Goal: Task Accomplishment & Management: Manage account settings

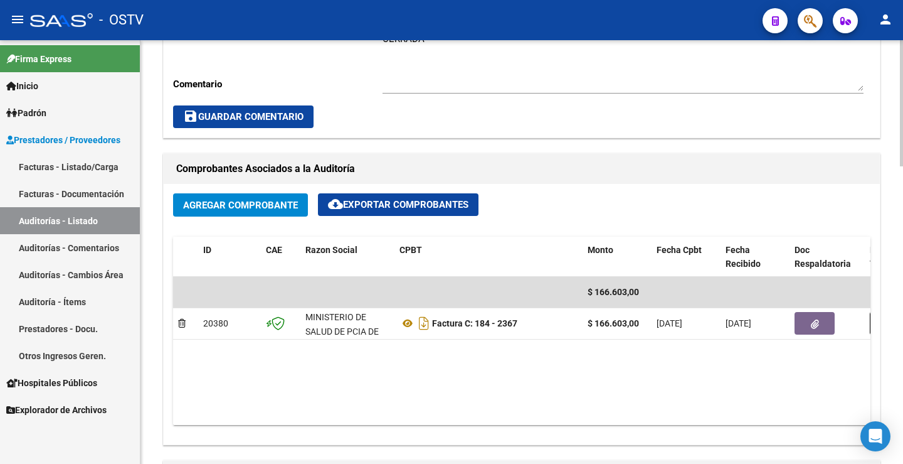
scroll to position [502, 0]
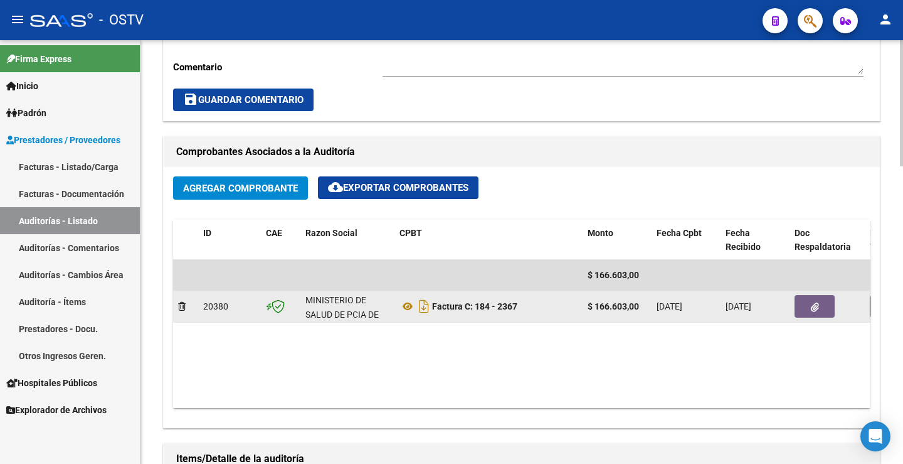
click at [827, 304] on button "button" at bounding box center [815, 306] width 40 height 23
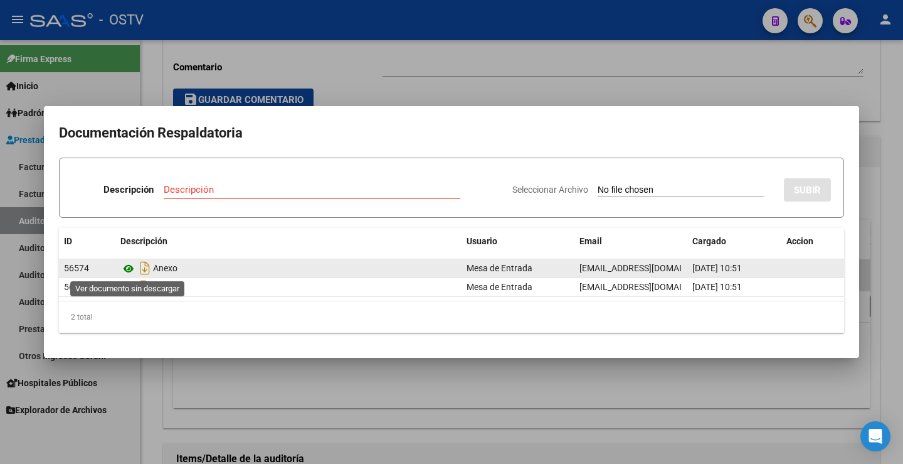
click at [125, 267] on icon at bounding box center [128, 268] width 16 height 15
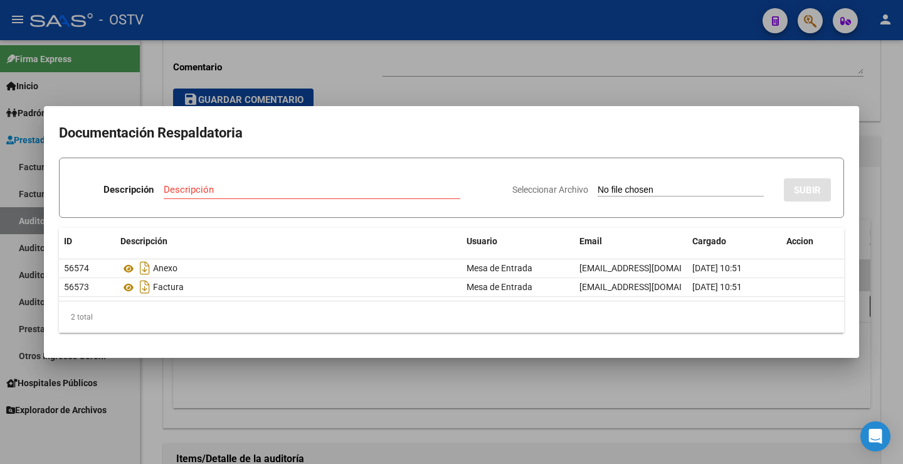
click at [339, 75] on div at bounding box center [451, 232] width 903 height 464
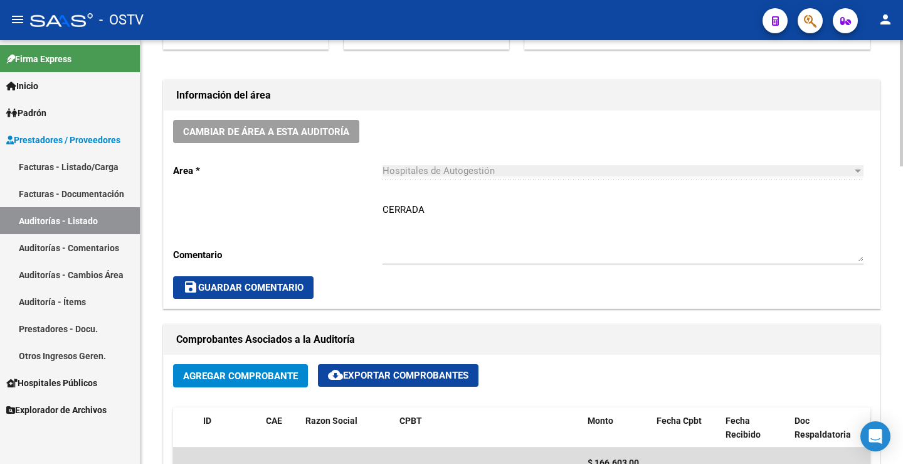
scroll to position [314, 0]
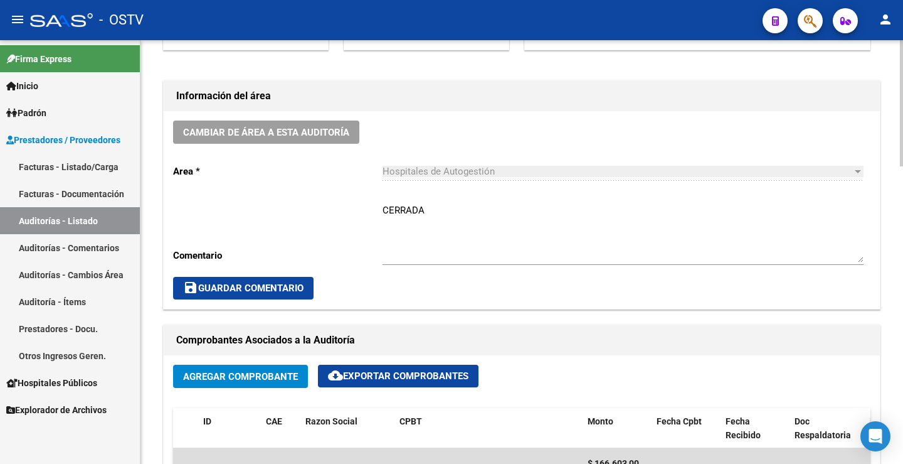
click at [434, 216] on textarea "CERRADA" at bounding box center [623, 232] width 481 height 59
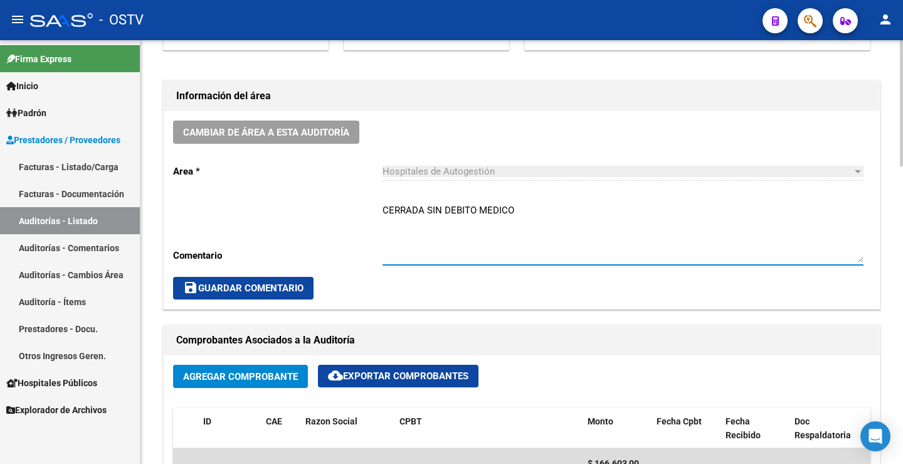
type textarea "CERRADA SIN DEBITO MEDICO"
click at [242, 297] on button "save Guardar Comentario" at bounding box center [243, 288] width 141 height 23
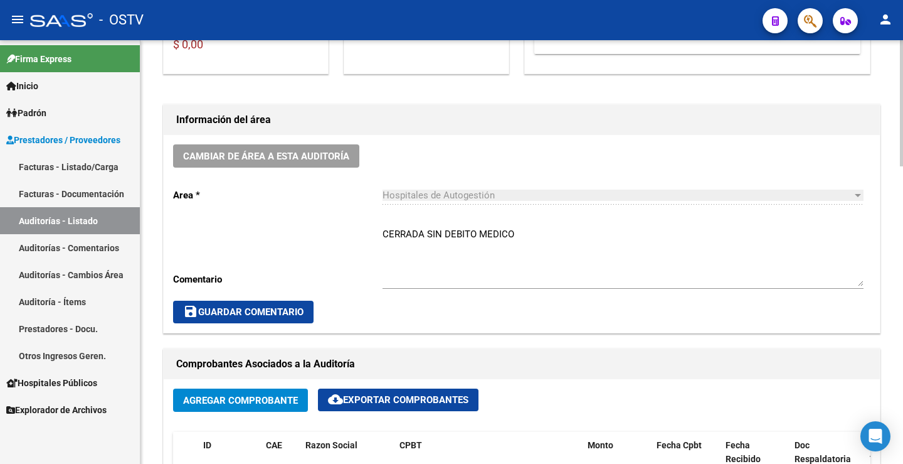
scroll to position [314, 0]
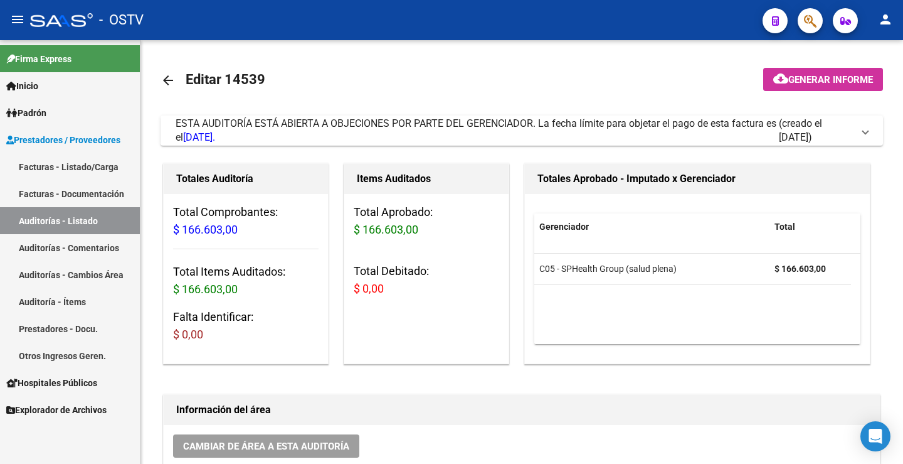
scroll to position [251, 0]
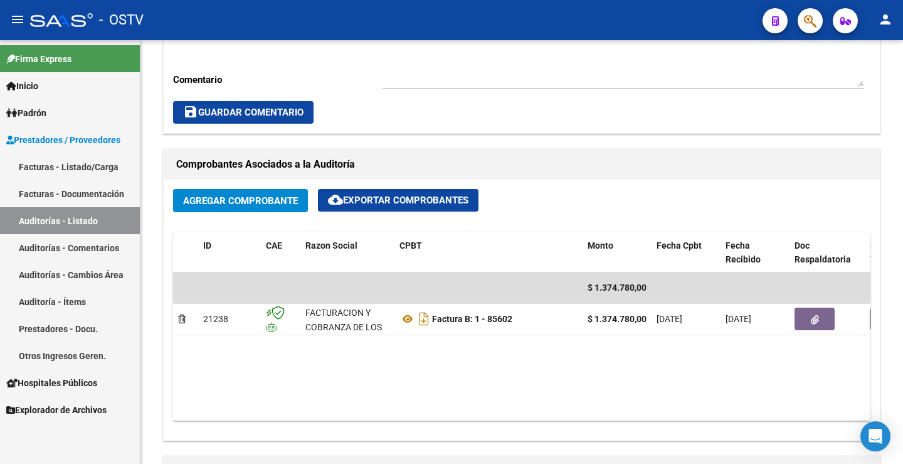
scroll to position [565, 0]
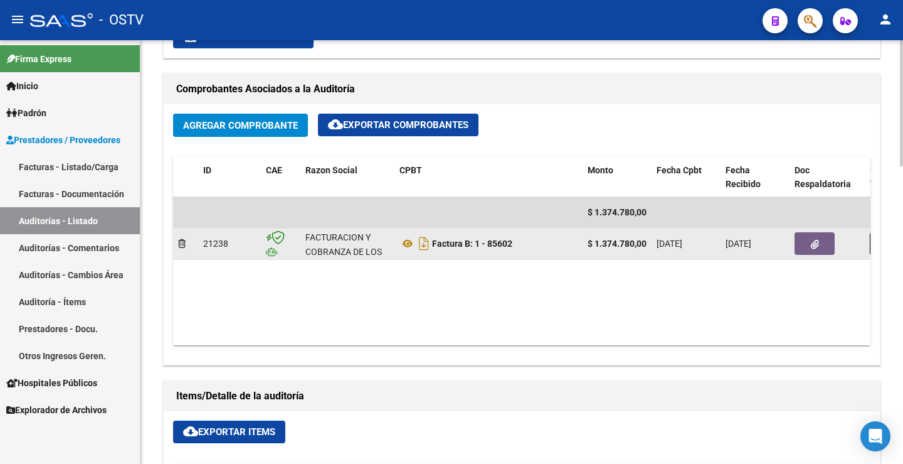
click at [802, 244] on button "button" at bounding box center [815, 243] width 40 height 23
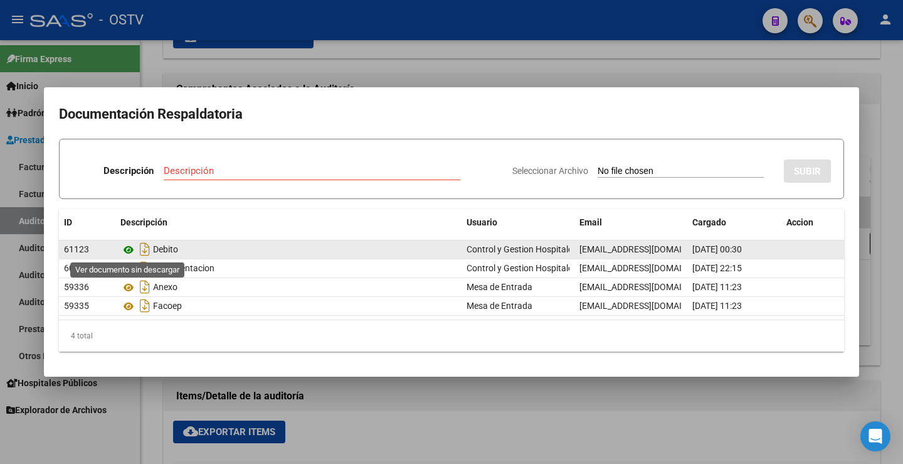
click at [130, 250] on icon at bounding box center [128, 249] width 16 height 15
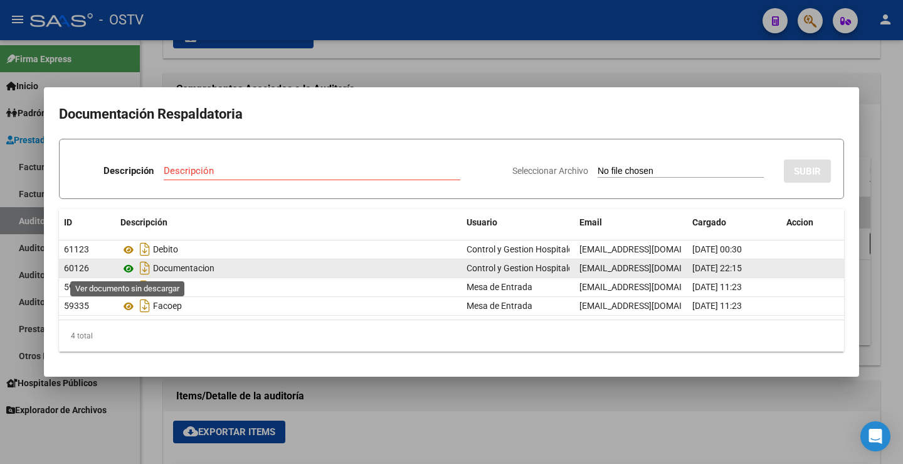
click at [126, 267] on icon at bounding box center [128, 268] width 16 height 15
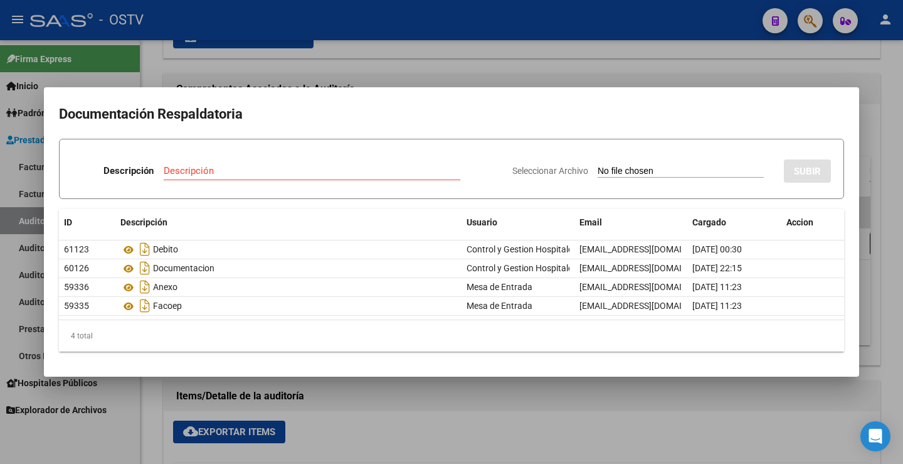
click at [430, 72] on div at bounding box center [451, 232] width 903 height 464
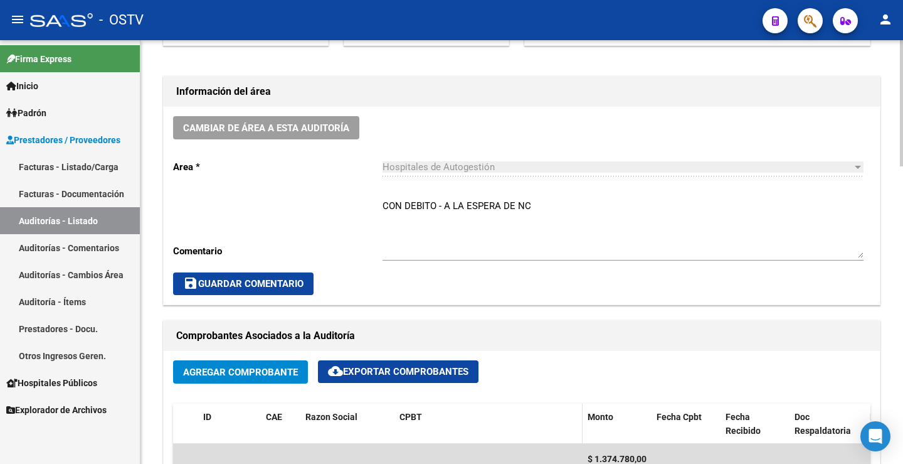
scroll to position [314, 0]
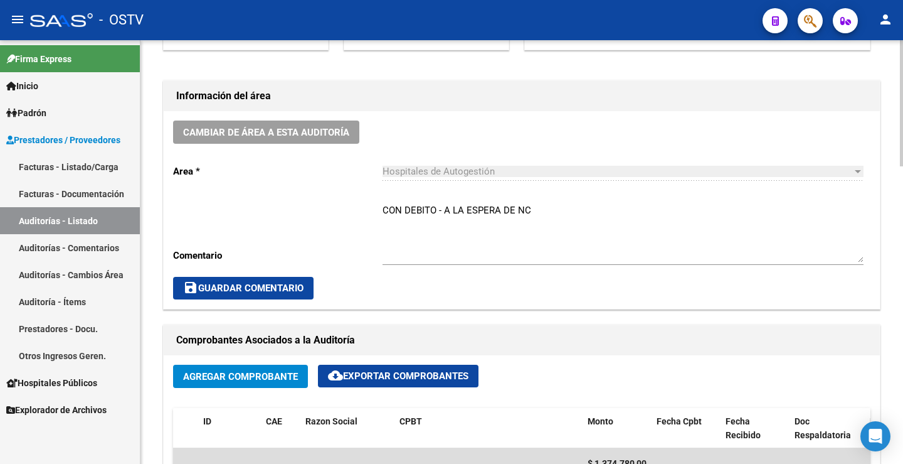
click at [550, 215] on textarea "CON DEBITO - A LA ESPERA DE NC" at bounding box center [623, 232] width 481 height 59
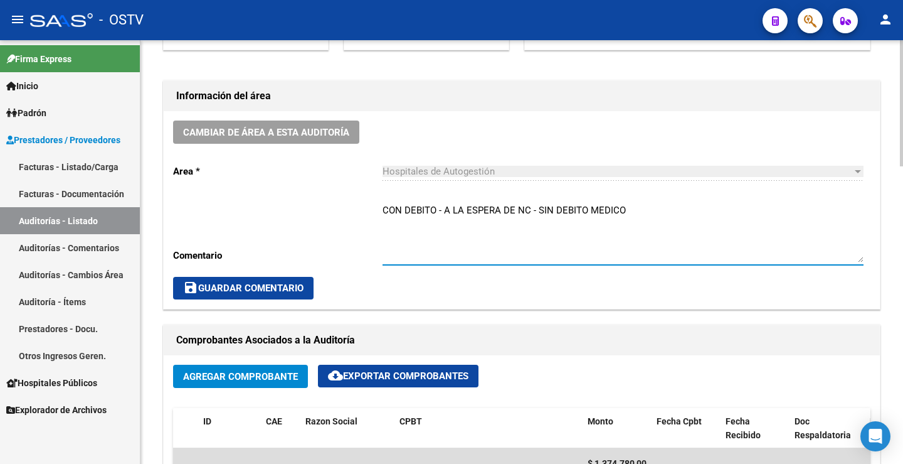
type textarea "CON DEBITO - A LA ESPERA DE NC - SIN DEBITO MEDICO"
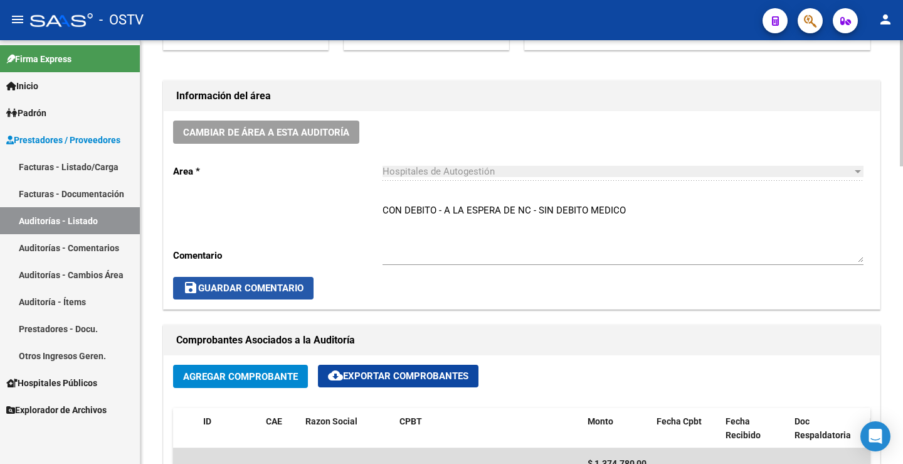
click at [263, 286] on span "save Guardar Comentario" at bounding box center [243, 287] width 120 height 11
